Goal: Task Accomplishment & Management: Complete application form

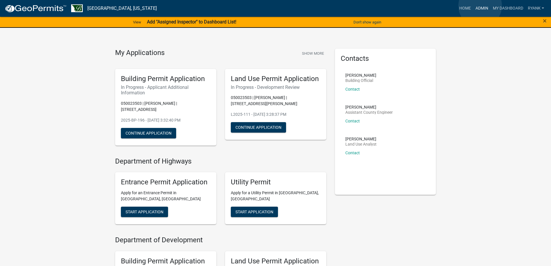
drag, startPoint x: 481, startPoint y: 6, endPoint x: 402, endPoint y: 14, distance: 78.9
click at [480, 6] on link "Admin" at bounding box center [482, 8] width 17 height 11
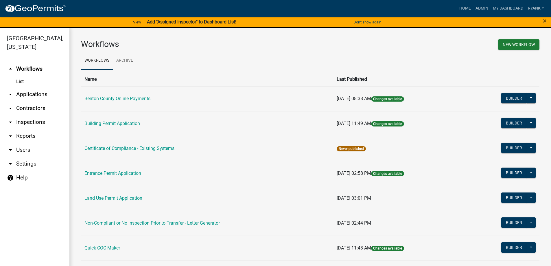
click at [27, 96] on link "arrow_drop_down Applications" at bounding box center [34, 94] width 69 height 14
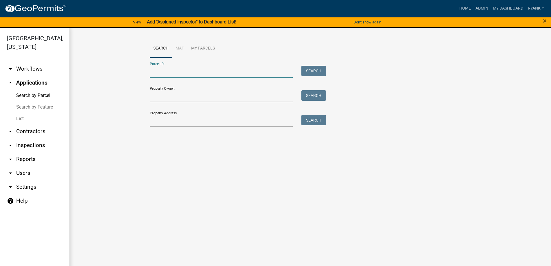
paste input "050026501"
type input "050026501"
click at [306, 68] on button "Search" at bounding box center [314, 71] width 25 height 10
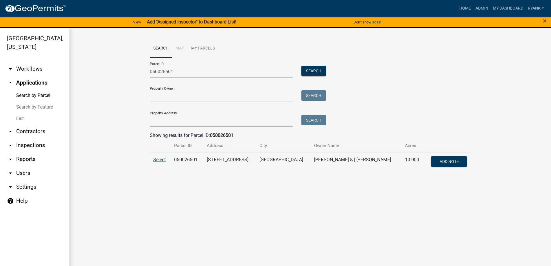
click at [162, 160] on span "Select" at bounding box center [159, 160] width 12 height 6
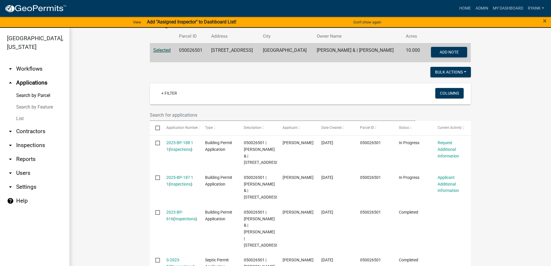
scroll to position [116, 0]
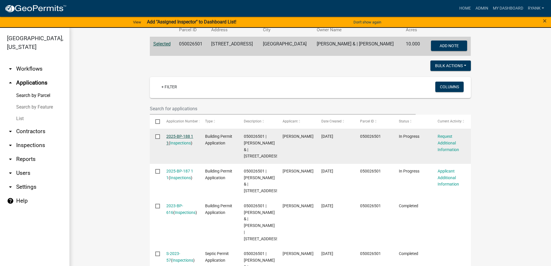
click at [177, 136] on link "2025-BP-188 1 1" at bounding box center [179, 139] width 27 height 11
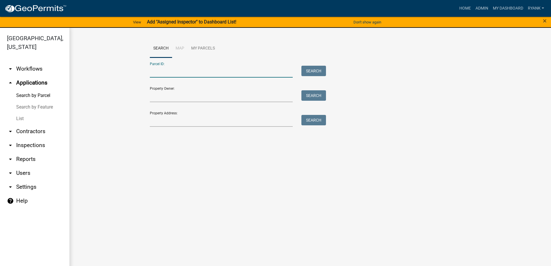
paste input "050026501"
type input "050026501"
click at [318, 67] on button "Search" at bounding box center [314, 71] width 25 height 10
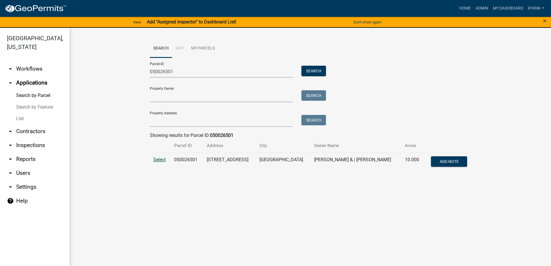
click at [166, 160] on span "Select" at bounding box center [159, 160] width 12 height 6
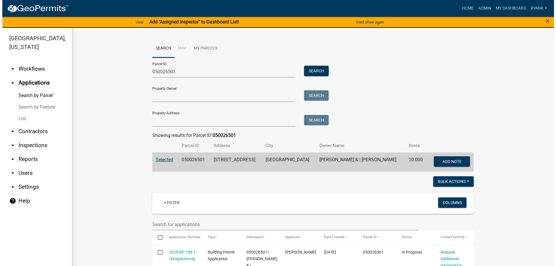
scroll to position [116, 0]
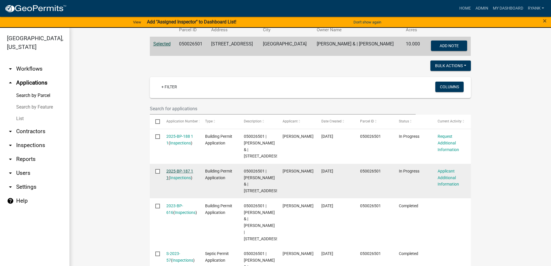
click at [180, 176] on link "2025-BP-187 1 1" at bounding box center [179, 174] width 27 height 11
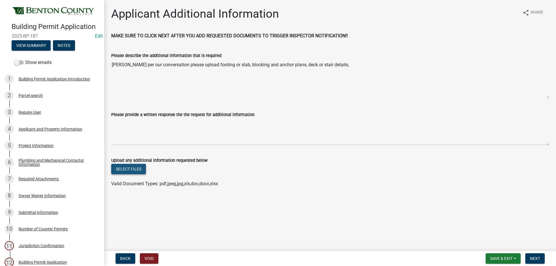
click at [135, 171] on button "Select files" at bounding box center [128, 169] width 35 height 10
click at [128, 174] on button "Select files" at bounding box center [128, 169] width 35 height 10
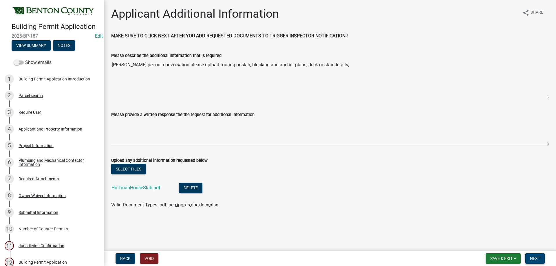
click at [533, 254] on button "Next" at bounding box center [534, 258] width 19 height 10
